Goal: Consume media (video, audio): Consume media (video, audio)

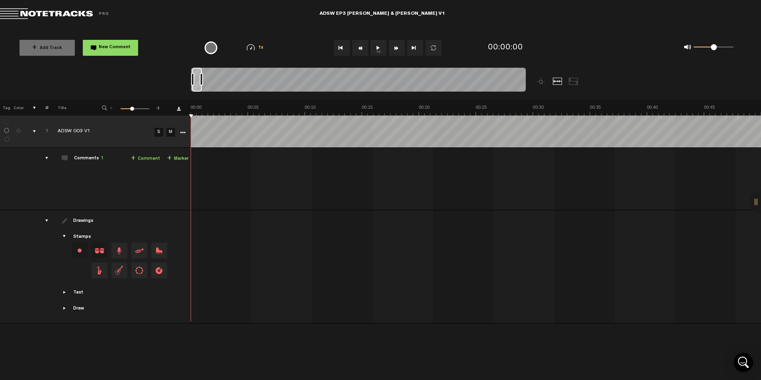
click at [383, 45] on button "1x" at bounding box center [379, 48] width 16 height 16
drag, startPoint x: 417, startPoint y: 79, endPoint x: 425, endPoint y: 80, distance: 8.0
click at [425, 80] on div at bounding box center [424, 80] width 8 height 24
click at [394, 47] on button "Fast Forward" at bounding box center [397, 48] width 16 height 16
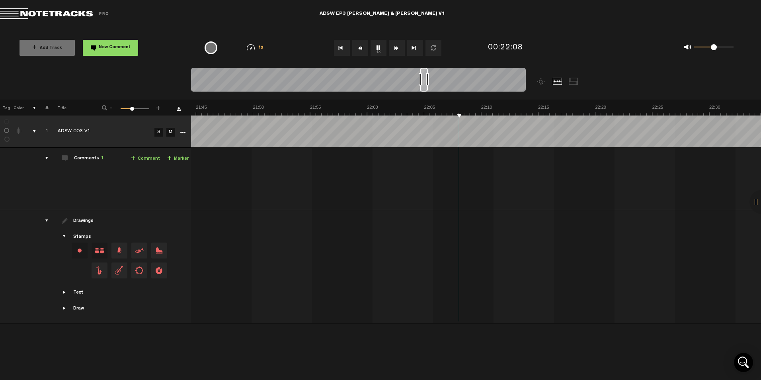
click at [394, 47] on button "Fast Forward" at bounding box center [397, 48] width 16 height 16
click at [396, 47] on button "Fast Forward" at bounding box center [397, 48] width 16 height 16
click at [415, 47] on button "Go to end" at bounding box center [415, 48] width 16 height 16
click at [403, 47] on button "Fast Forward" at bounding box center [397, 48] width 16 height 16
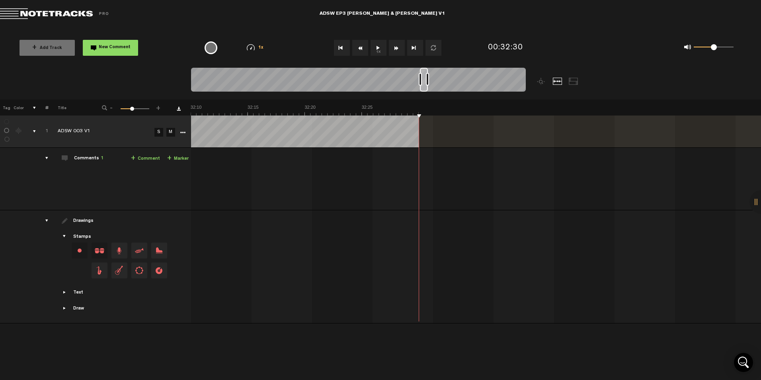
click at [367, 51] on button "Rewind" at bounding box center [360, 48] width 16 height 16
click at [376, 54] on button "1x" at bounding box center [379, 48] width 16 height 16
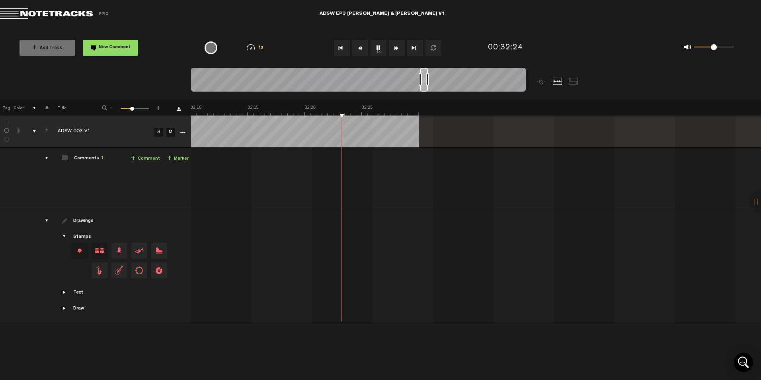
click at [360, 49] on button "Rewind" at bounding box center [360, 48] width 16 height 16
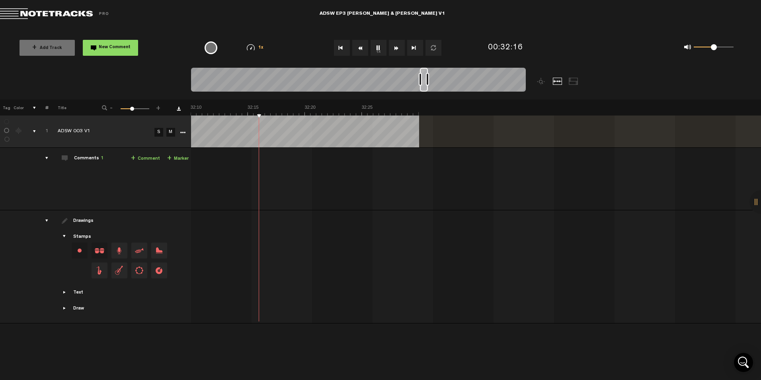
click at [360, 49] on button "Rewind" at bounding box center [360, 48] width 16 height 16
click at [358, 50] on button "Rewind" at bounding box center [360, 48] width 16 height 16
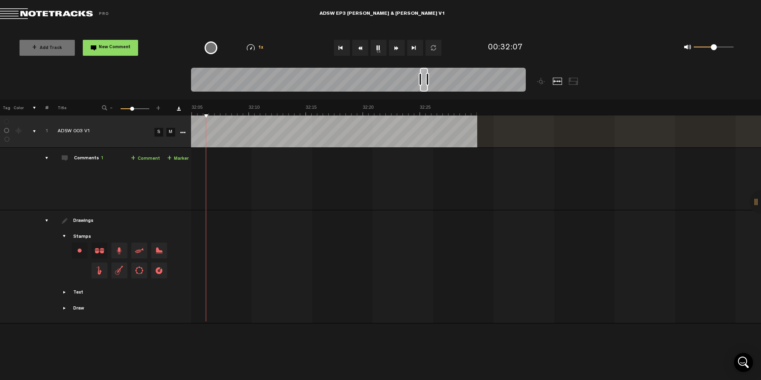
click at [358, 50] on button "Rewind" at bounding box center [360, 48] width 16 height 16
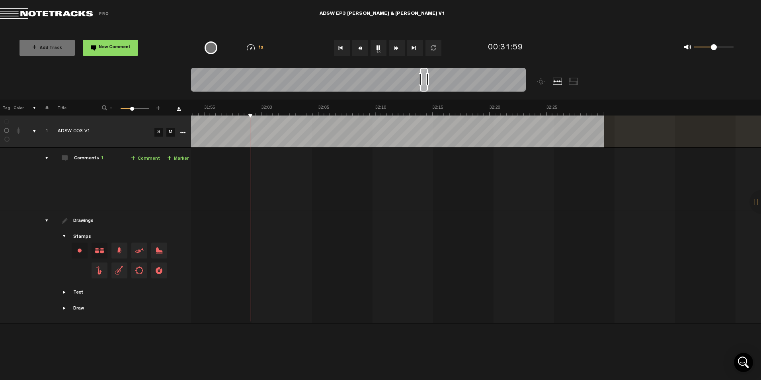
click at [358, 50] on button "Rewind" at bounding box center [360, 48] width 16 height 16
